Goal: Check status: Check status

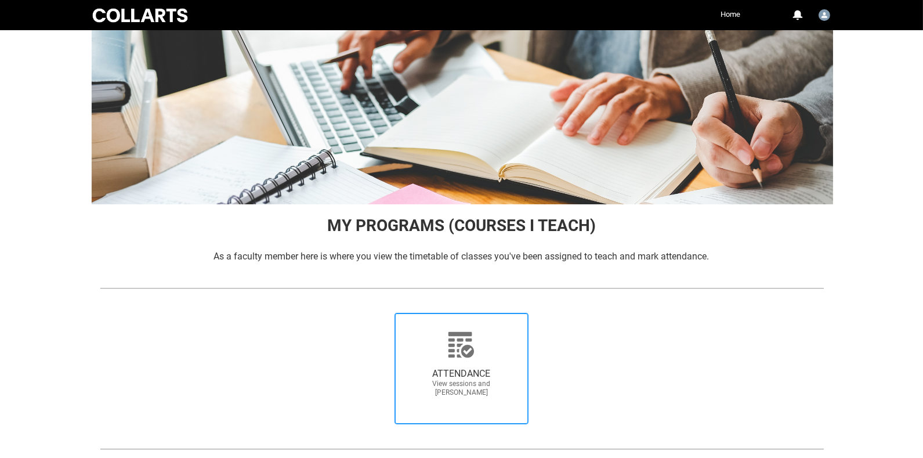
click at [474, 368] on span "ATTENDANCE" at bounding box center [461, 374] width 102 height 12
click at [378, 313] on input "ATTENDANCE View sessions and [PERSON_NAME]" at bounding box center [378, 312] width 1 height 1
radio input "true"
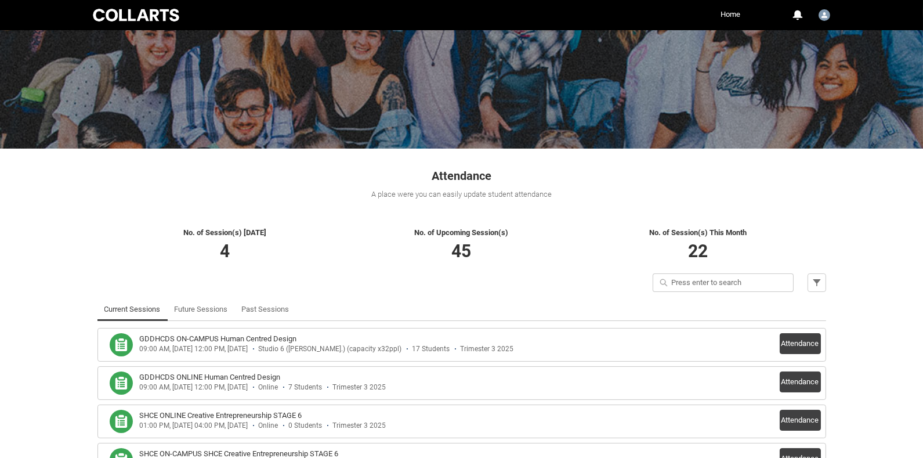
scroll to position [64, 0]
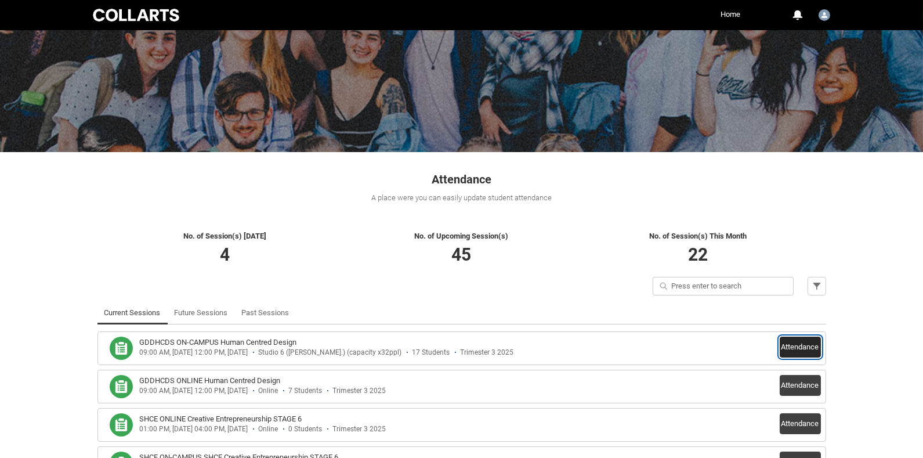
click at [808, 347] on button "Attendance" at bounding box center [800, 346] width 41 height 21
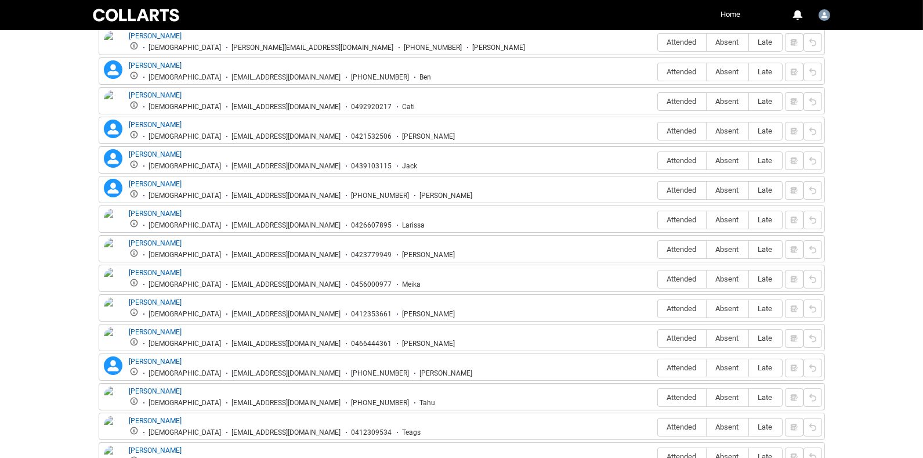
scroll to position [502, 0]
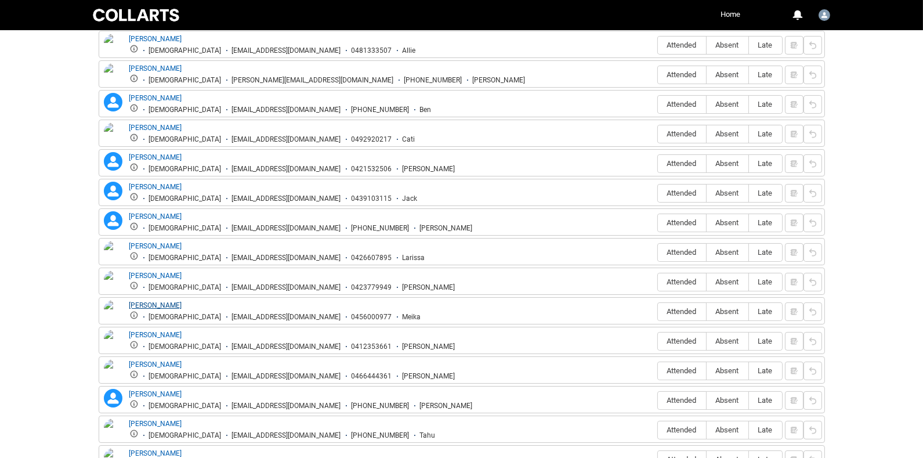
click at [143, 301] on link "[PERSON_NAME]" at bounding box center [155, 305] width 53 height 8
click at [133, 311] on lightning-primitive-icon "button" at bounding box center [134, 315] width 8 height 8
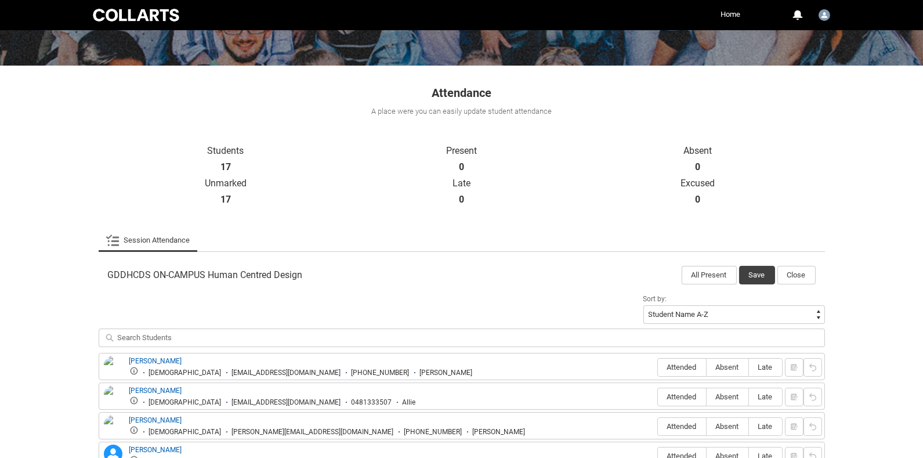
scroll to position [151, 0]
click at [786, 274] on button "Close" at bounding box center [796, 274] width 38 height 19
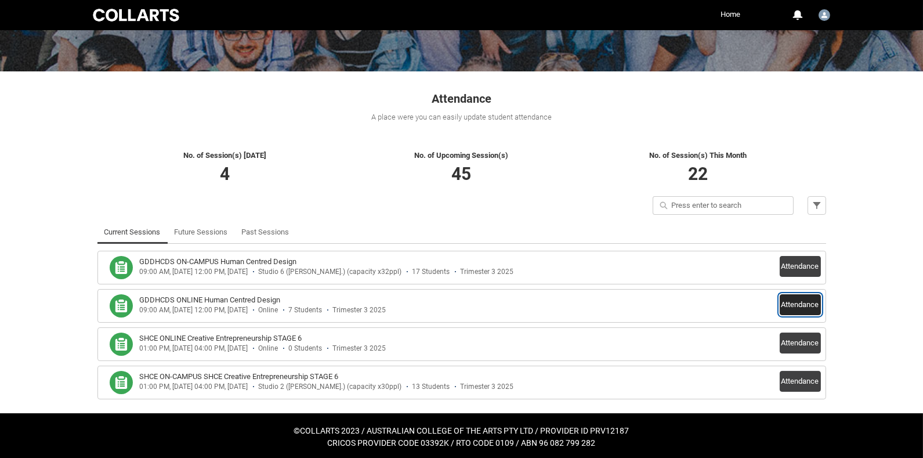
click at [799, 298] on button "Attendance" at bounding box center [800, 304] width 41 height 21
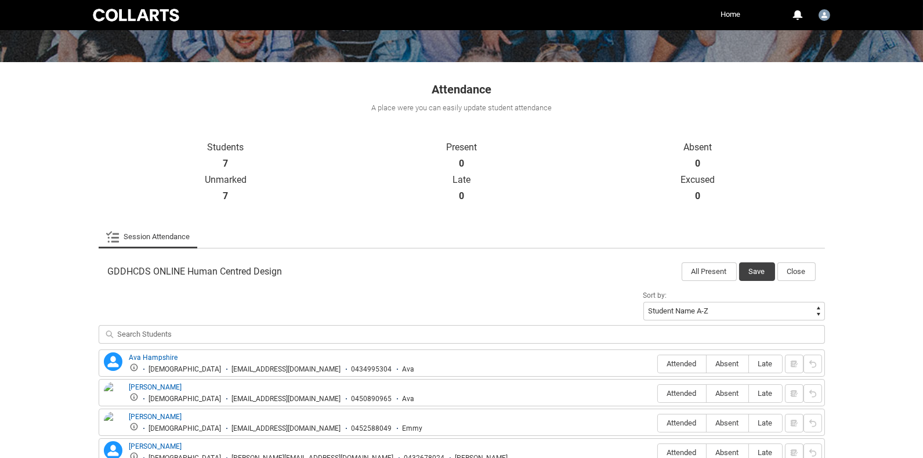
scroll to position [96, 0]
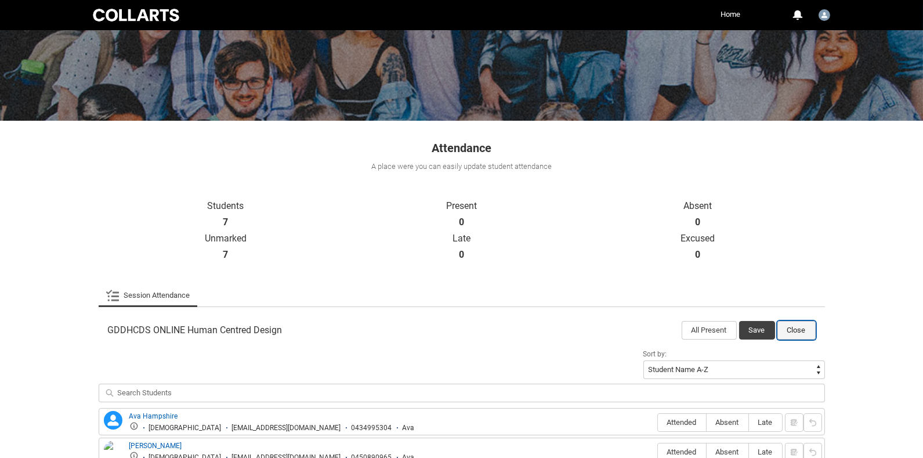
click at [799, 323] on button "Close" at bounding box center [796, 330] width 38 height 19
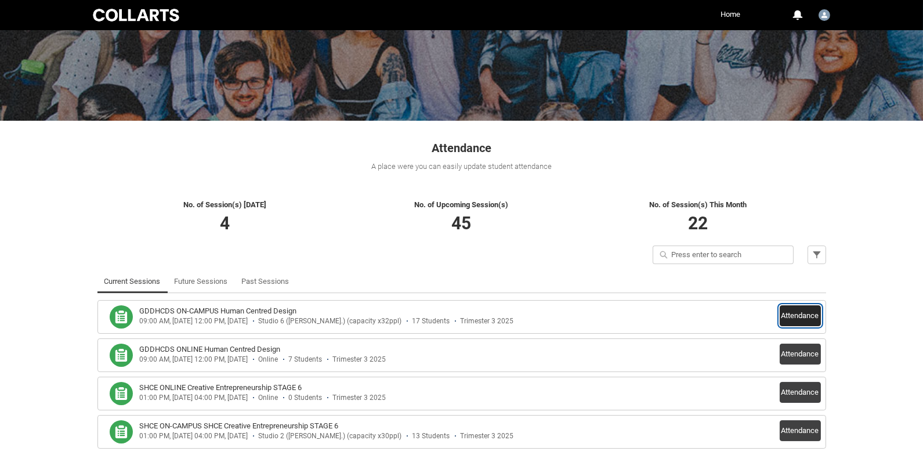
click at [784, 316] on button "Attendance" at bounding box center [800, 315] width 41 height 21
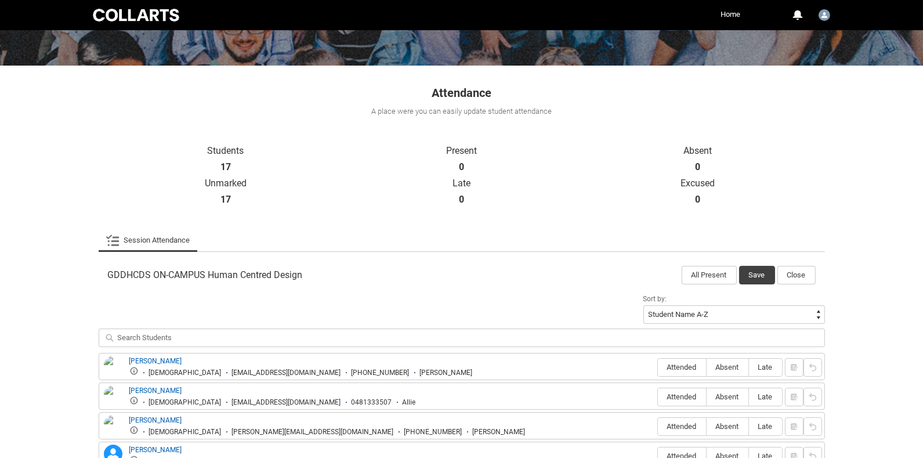
scroll to position [65, 0]
